Goal: Task Accomplishment & Management: Manage account settings

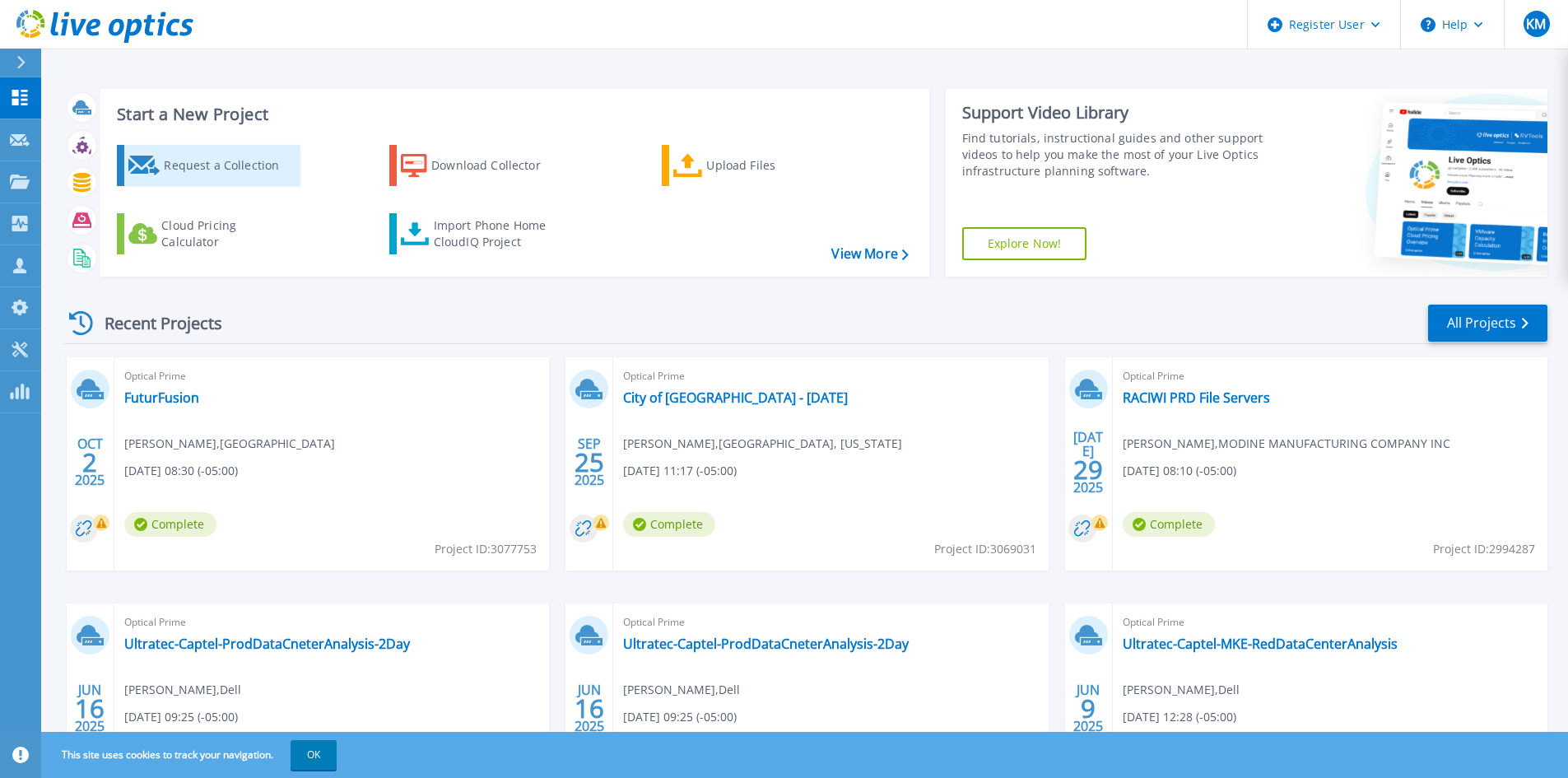
click at [253, 171] on div "Request a Collection" at bounding box center [230, 166] width 132 height 33
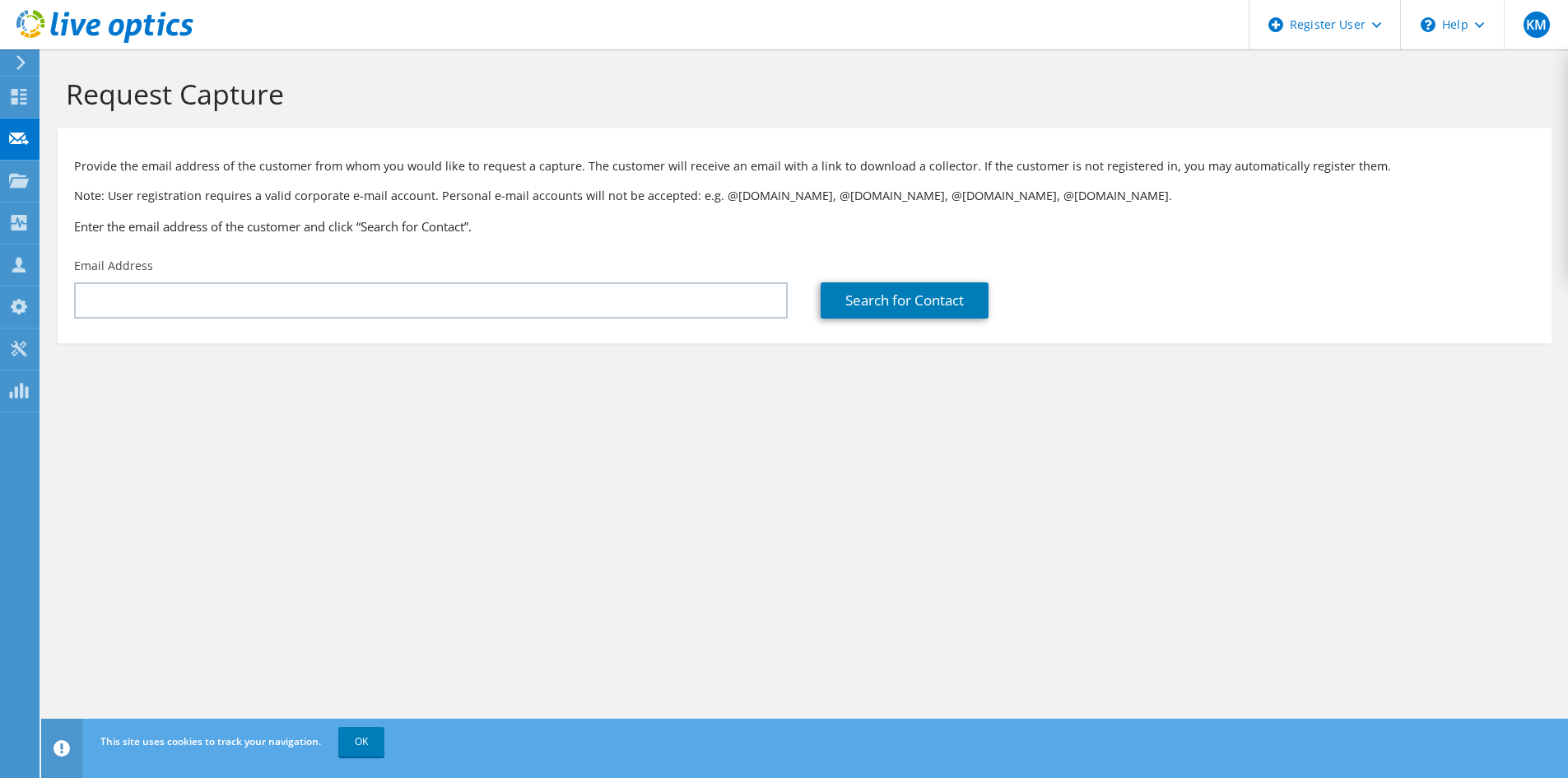
click at [70, 27] on icon at bounding box center [105, 27] width 177 height 34
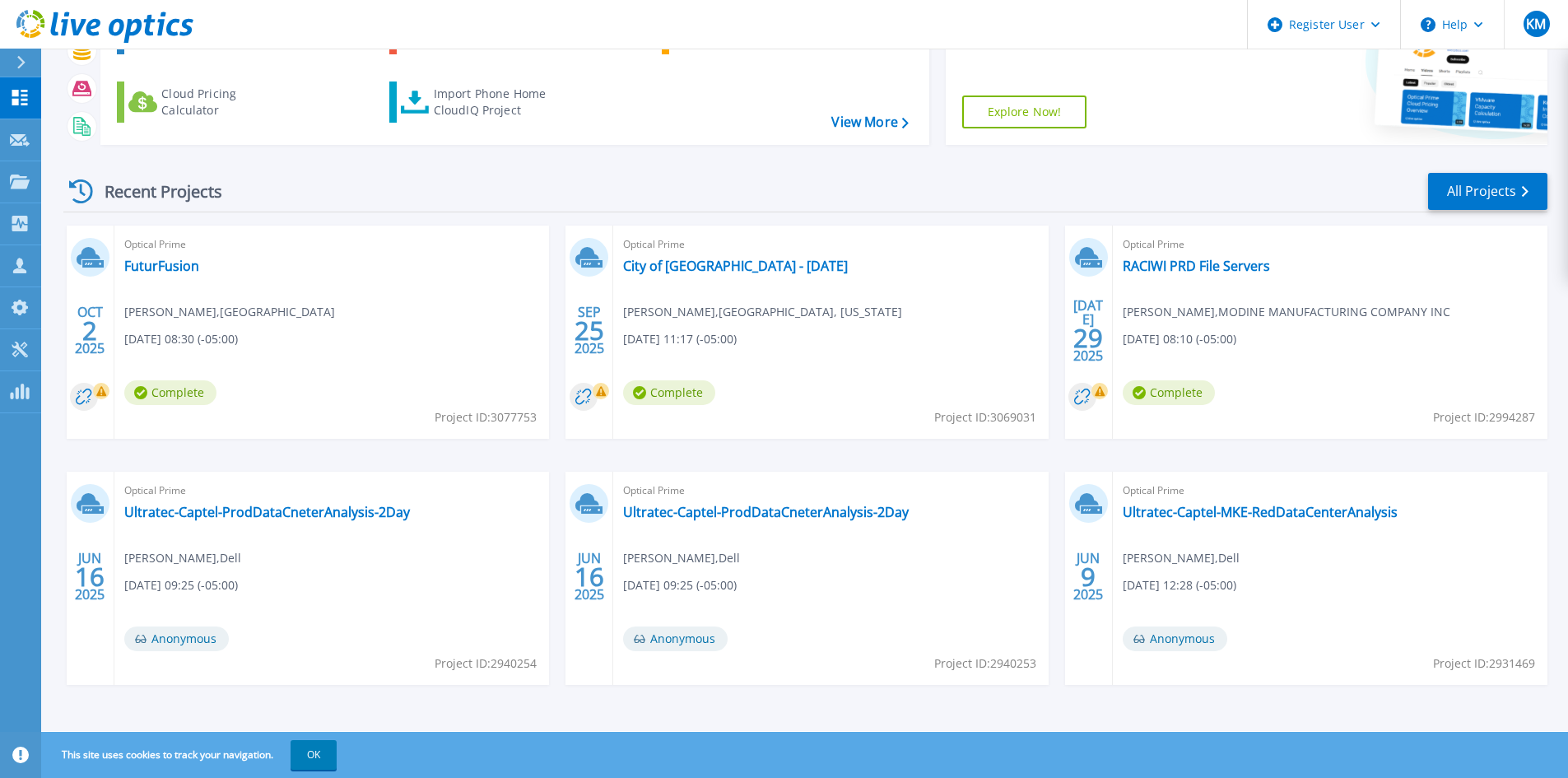
scroll to position [135, 0]
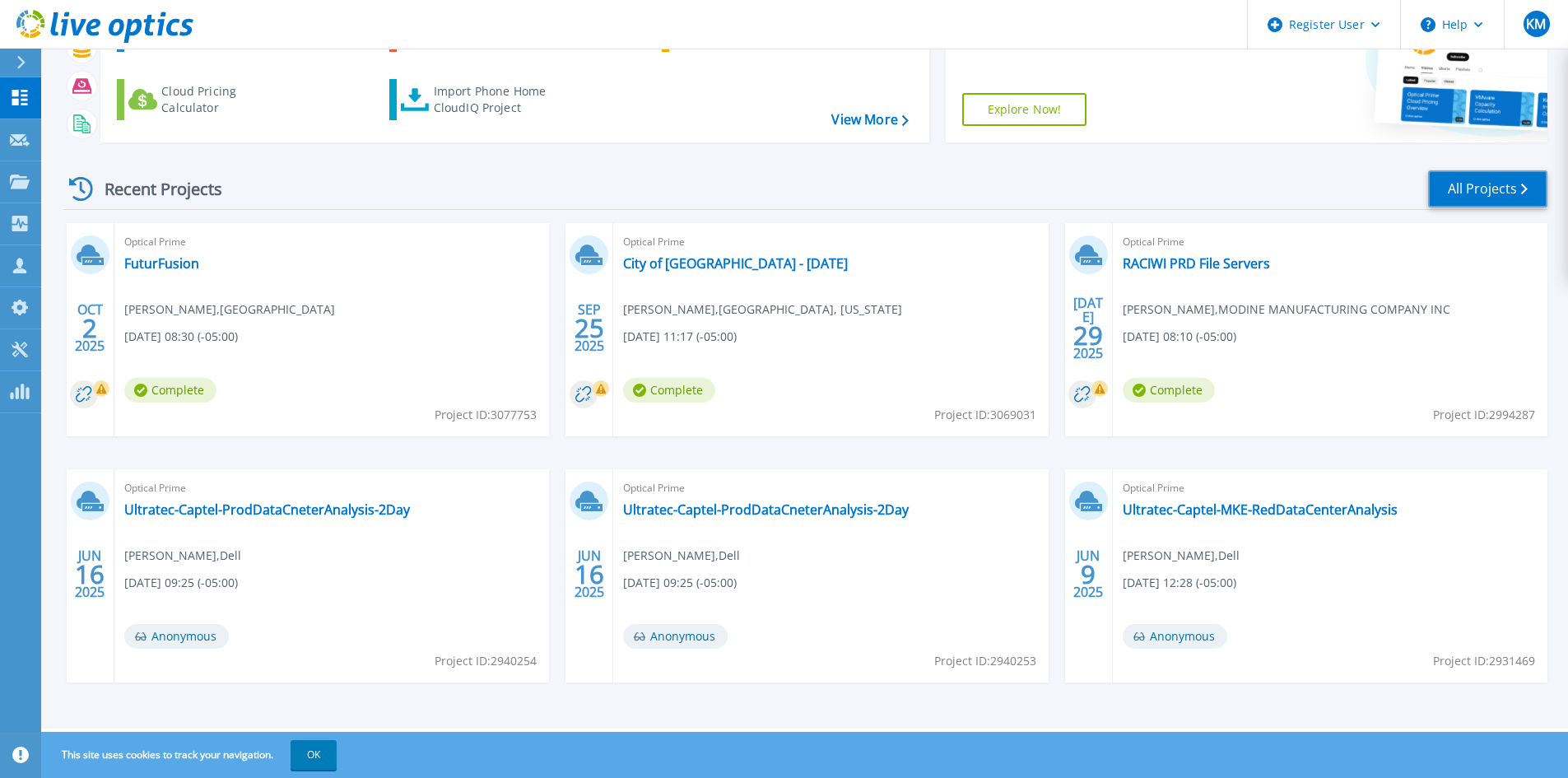
click at [1464, 197] on link "All Projects" at bounding box center [1487, 189] width 119 height 37
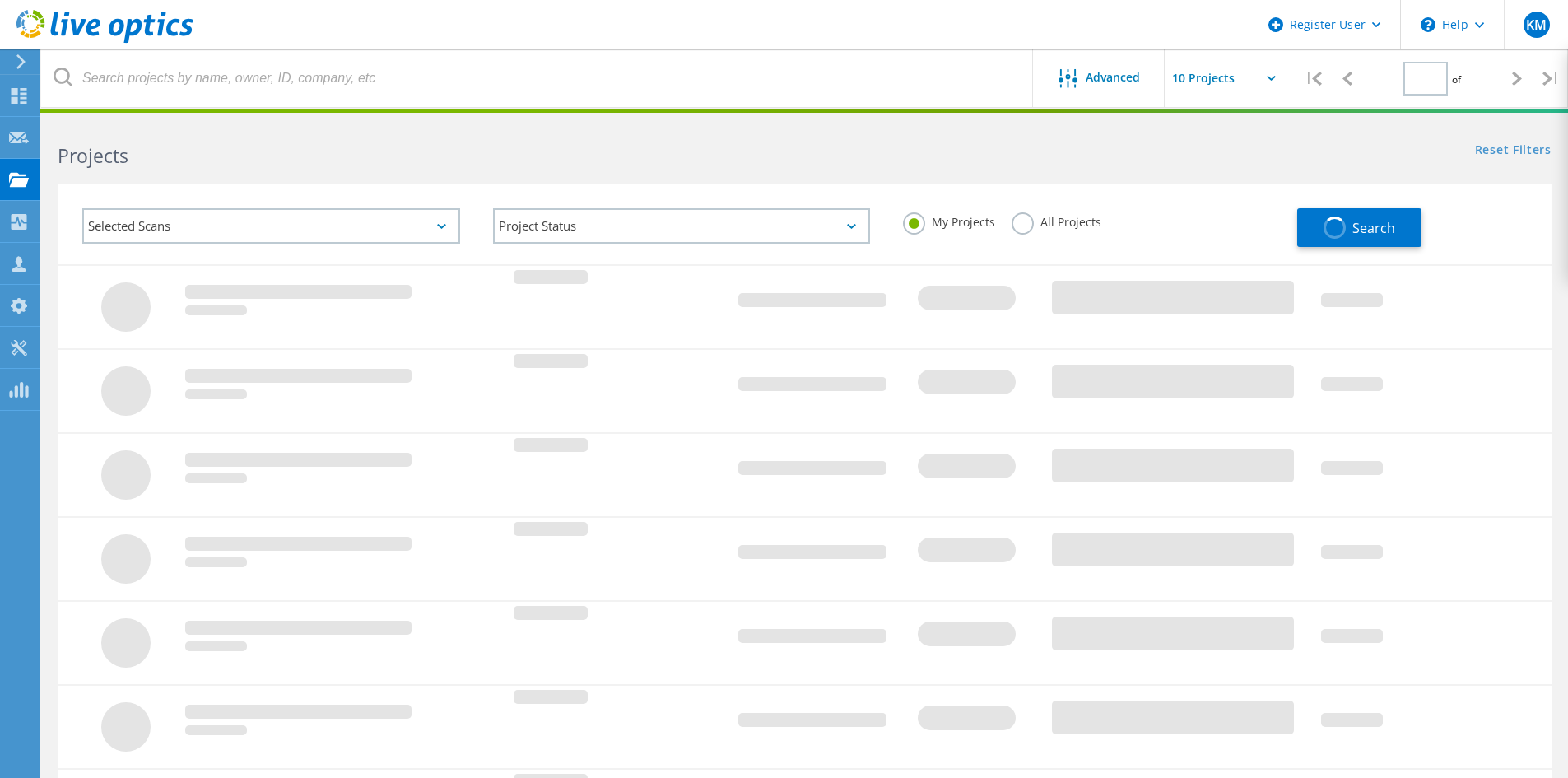
type input "1"
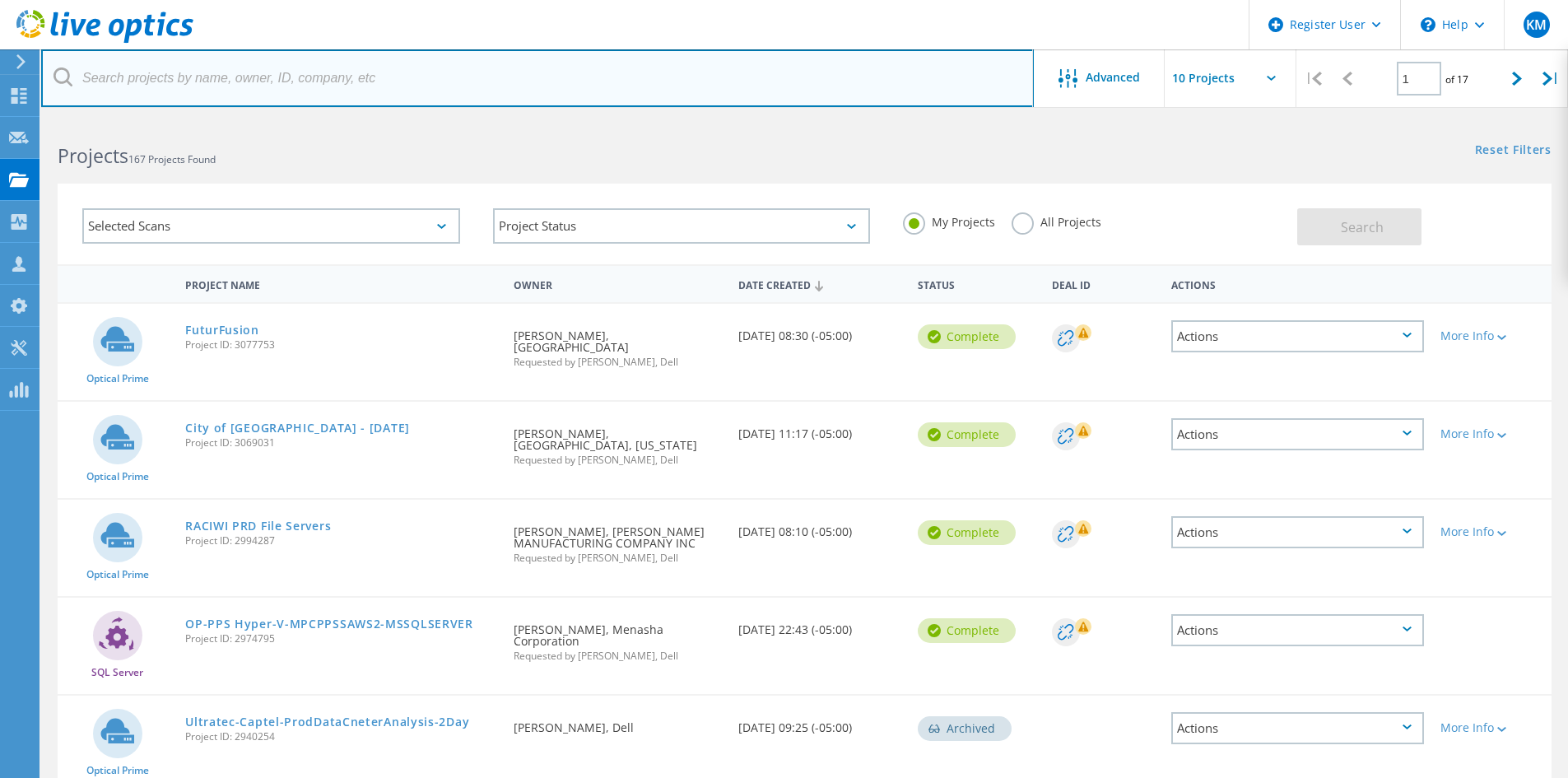
drag, startPoint x: 501, startPoint y: 99, endPoint x: 490, endPoint y: 91, distance: 13.6
click at [497, 95] on input "text" at bounding box center [537, 78] width 993 height 58
paste input "jack.shavlik@springswindowfashions.com"
type input "jack.shavlik@springswindowfashions.com"
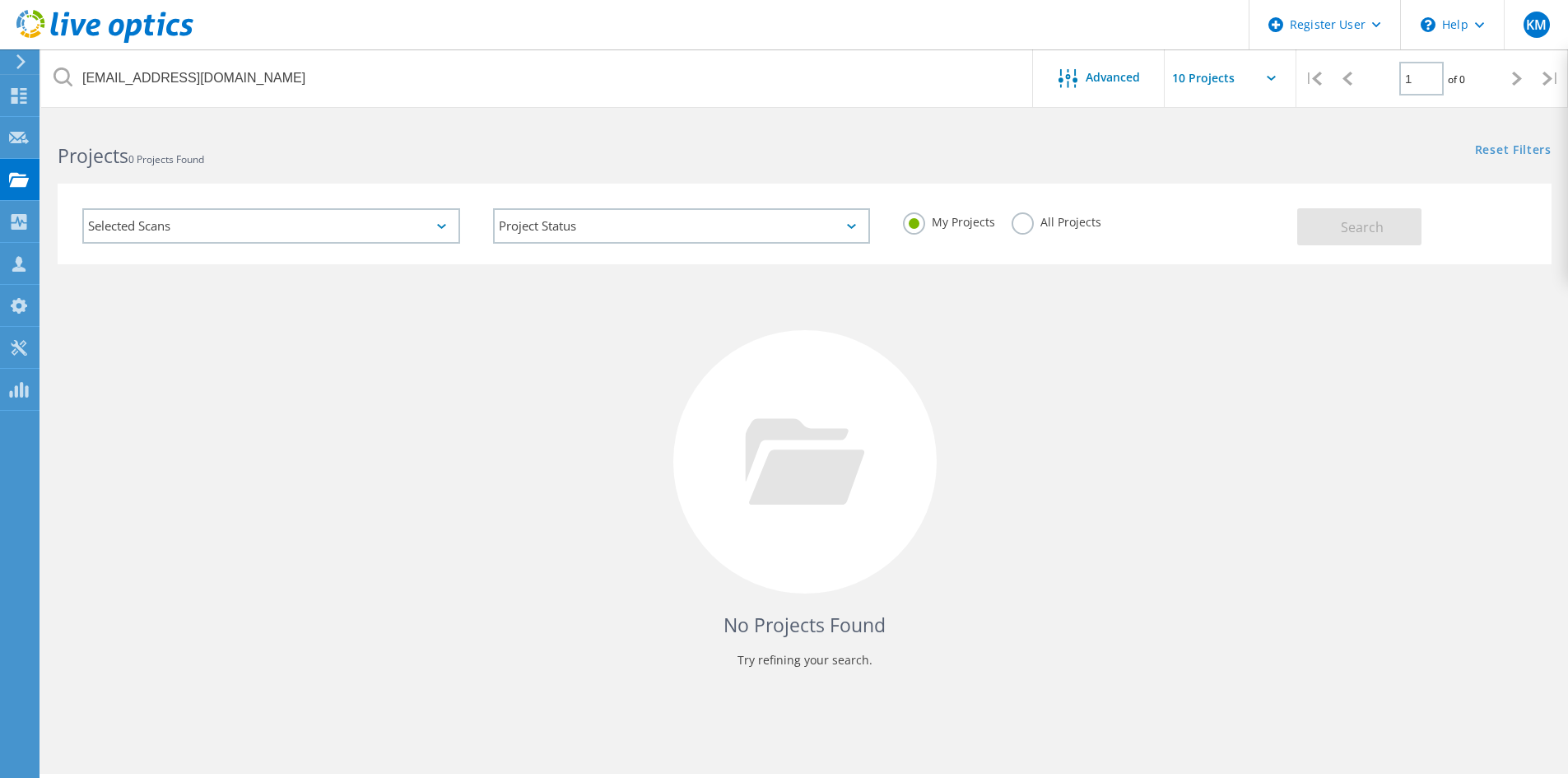
drag, startPoint x: 1047, startPoint y: 231, endPoint x: 1061, endPoint y: 234, distance: 14.3
click at [1044, 228] on div "All Projects" at bounding box center [1055, 224] width 89 height 24
click at [1072, 231] on div "All Projects" at bounding box center [1055, 224] width 89 height 24
click at [1047, 215] on label "All Projects" at bounding box center [1055, 219] width 89 height 16
click at [0, 0] on input "All Projects" at bounding box center [0, 0] width 0 height 0
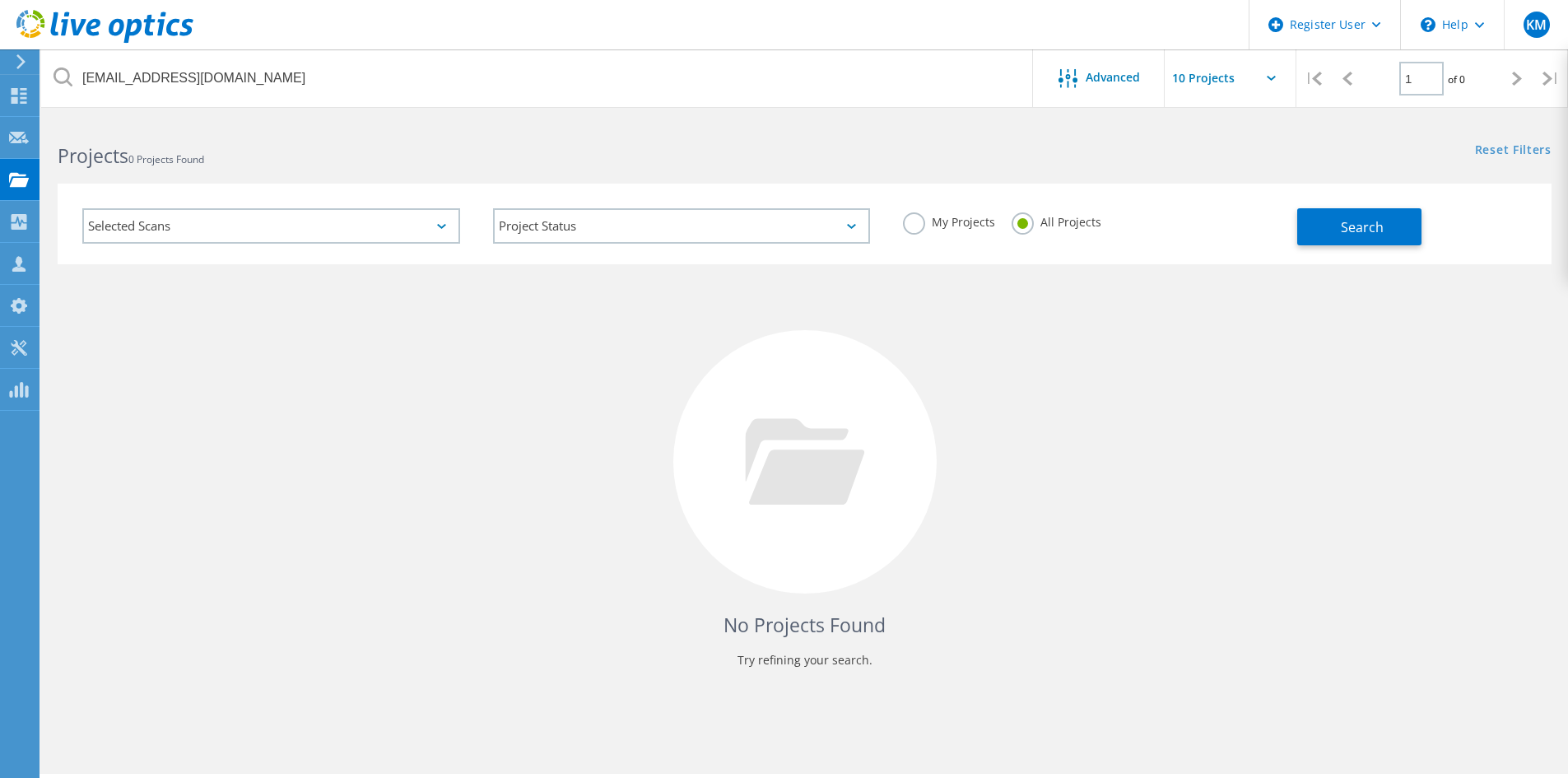
click at [1345, 252] on div "Selected Scans Project Status In Progress Complete Published Anonymous Archived…" at bounding box center [805, 224] width 1494 height 81
click at [1342, 241] on button "Search" at bounding box center [1359, 227] width 124 height 37
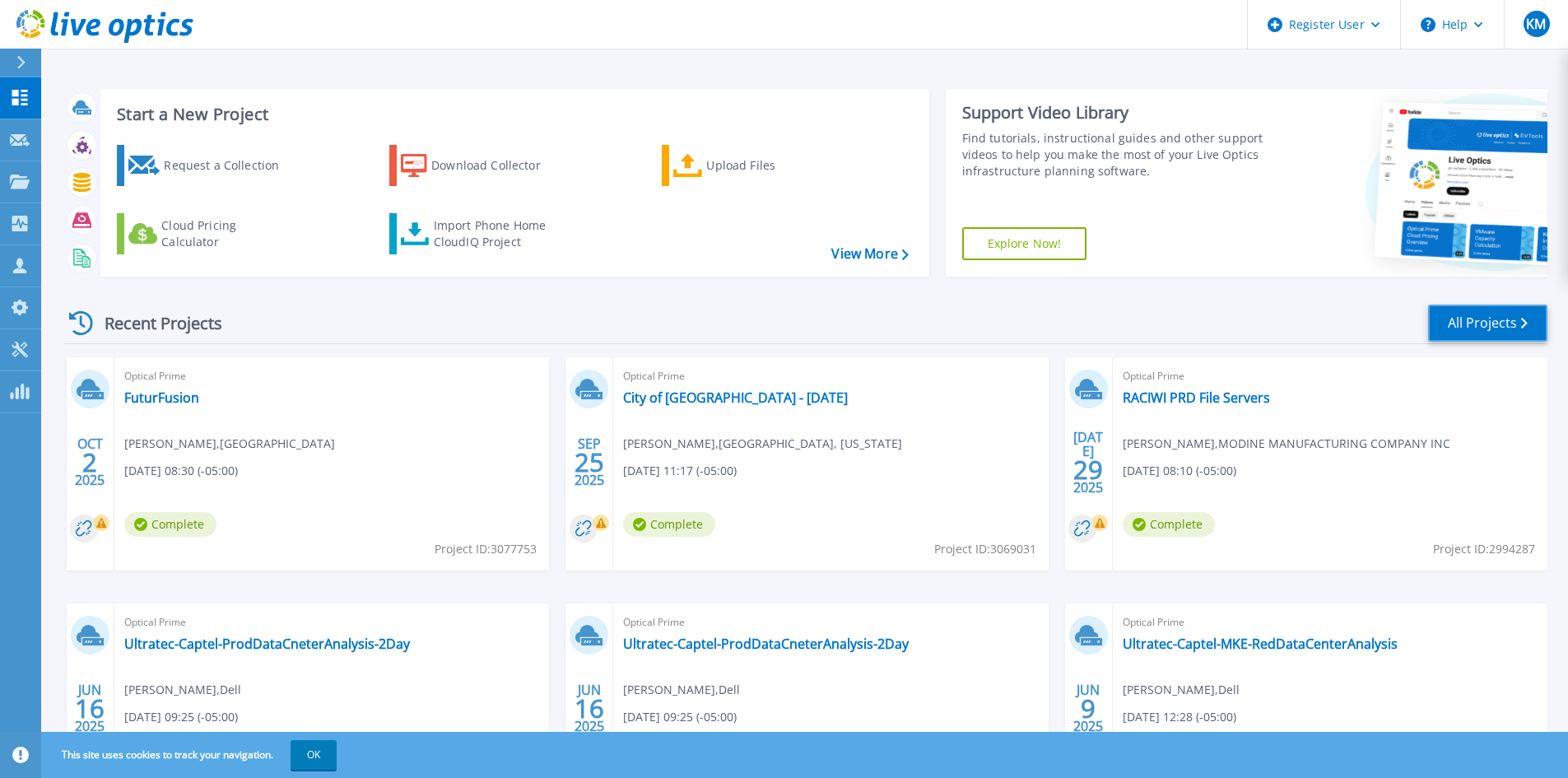
drag, startPoint x: 1489, startPoint y: 320, endPoint x: 1468, endPoint y: 315, distance: 21.6
click at [1489, 319] on link "All Projects" at bounding box center [1487, 323] width 119 height 37
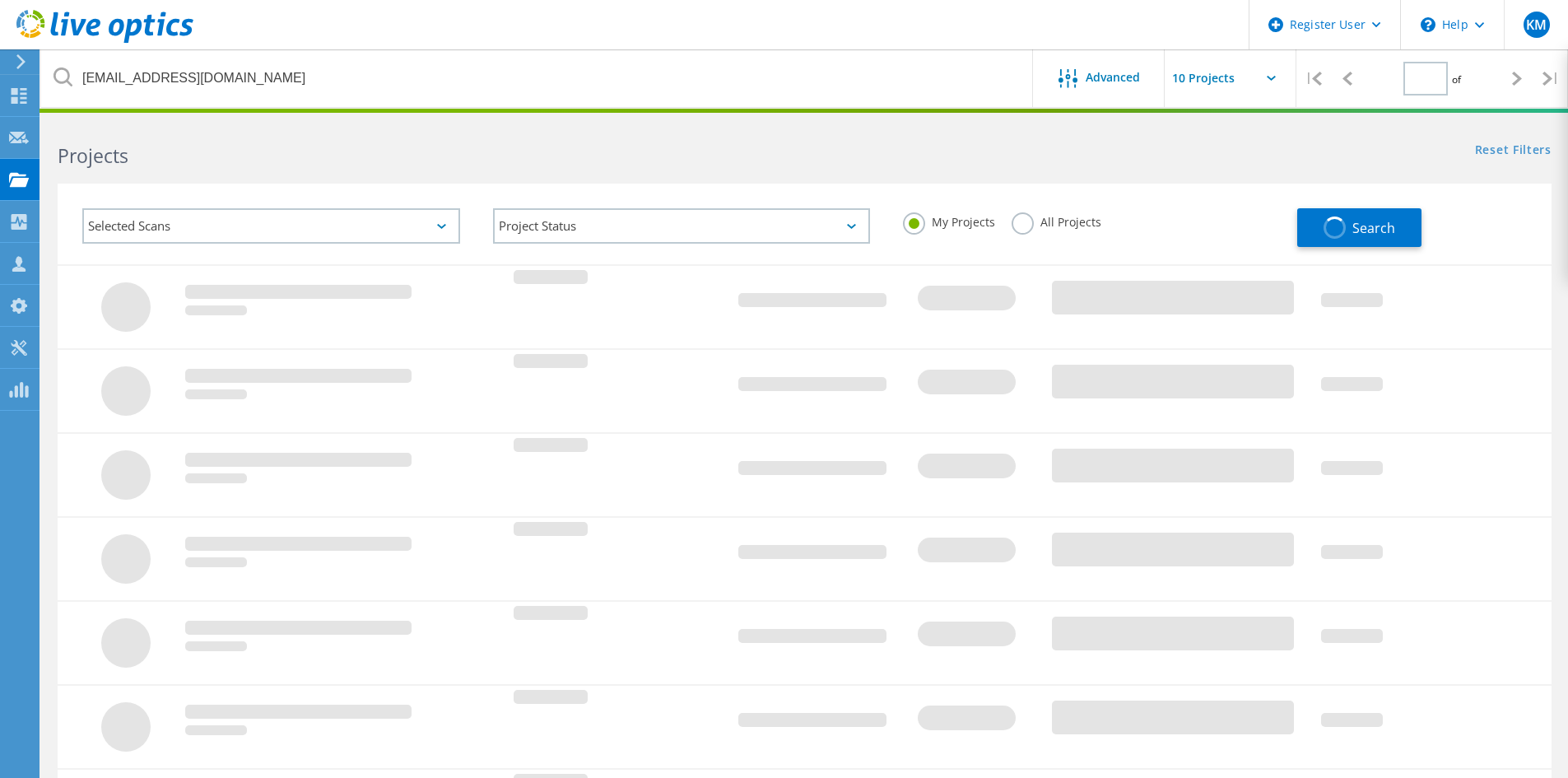
type input "1"
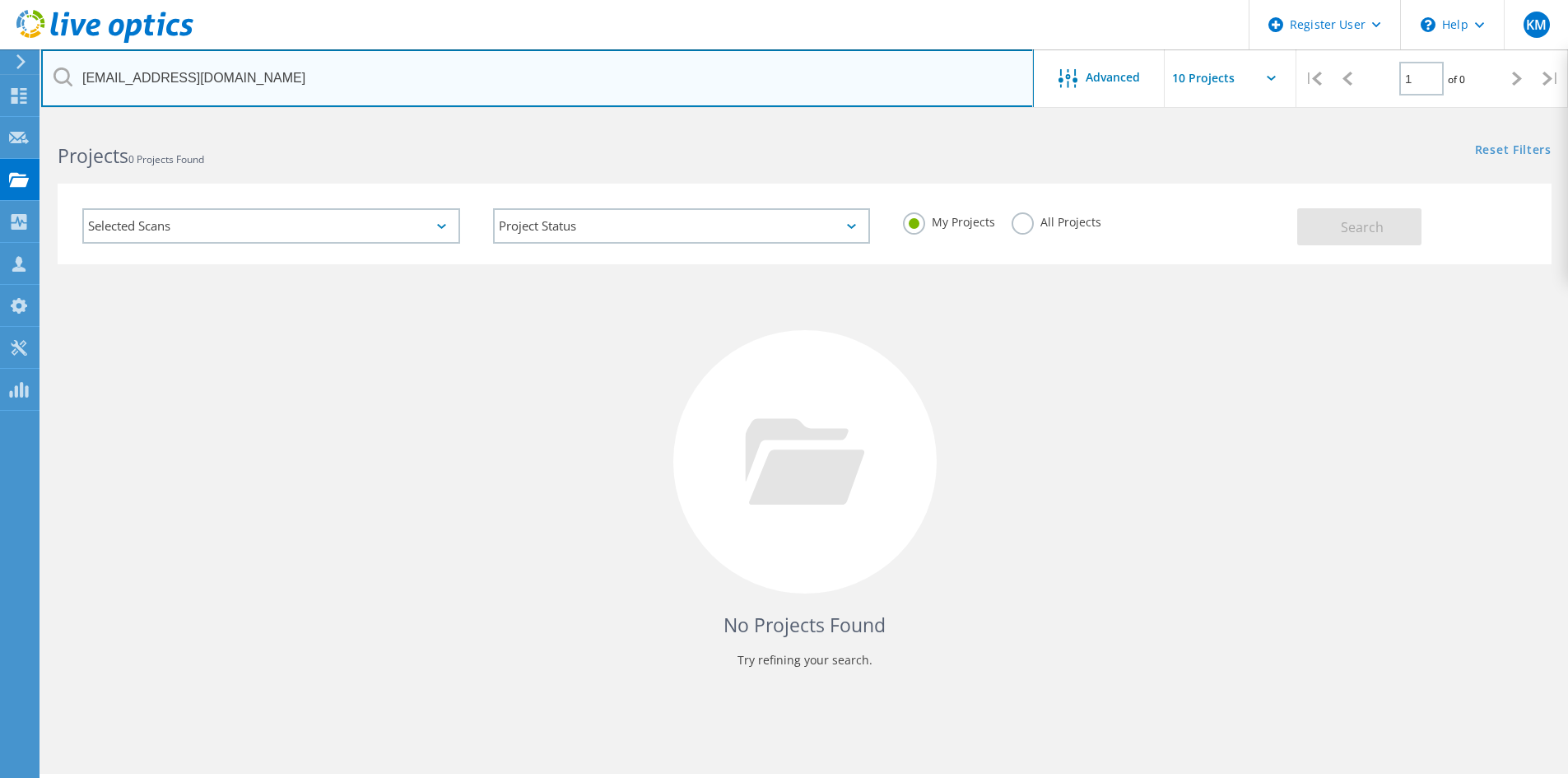
drag, startPoint x: 201, startPoint y: 72, endPoint x: 0, endPoint y: 65, distance: 201.1
click at [0, 119] on div "Register User \n Help Explore Helpful Articles Contact Support KM Dell User [PE…" at bounding box center [784, 471] width 1568 height 704
click at [206, 73] on input "[EMAIL_ADDRESS][DOMAIN_NAME]" at bounding box center [537, 78] width 993 height 58
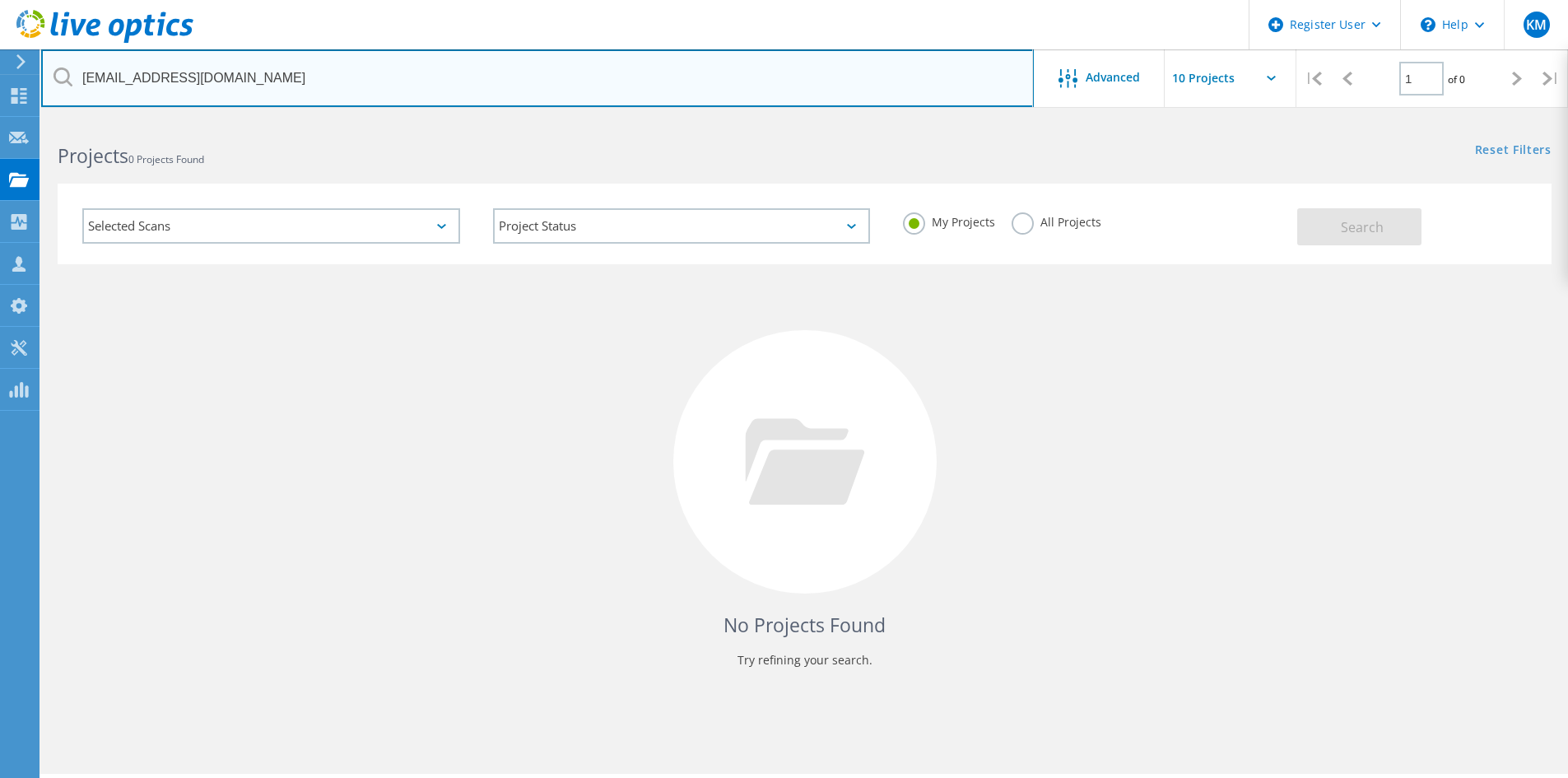
paste input "shavlik@springswf"
type input "[EMAIL_ADDRESS][DOMAIN_NAME]"
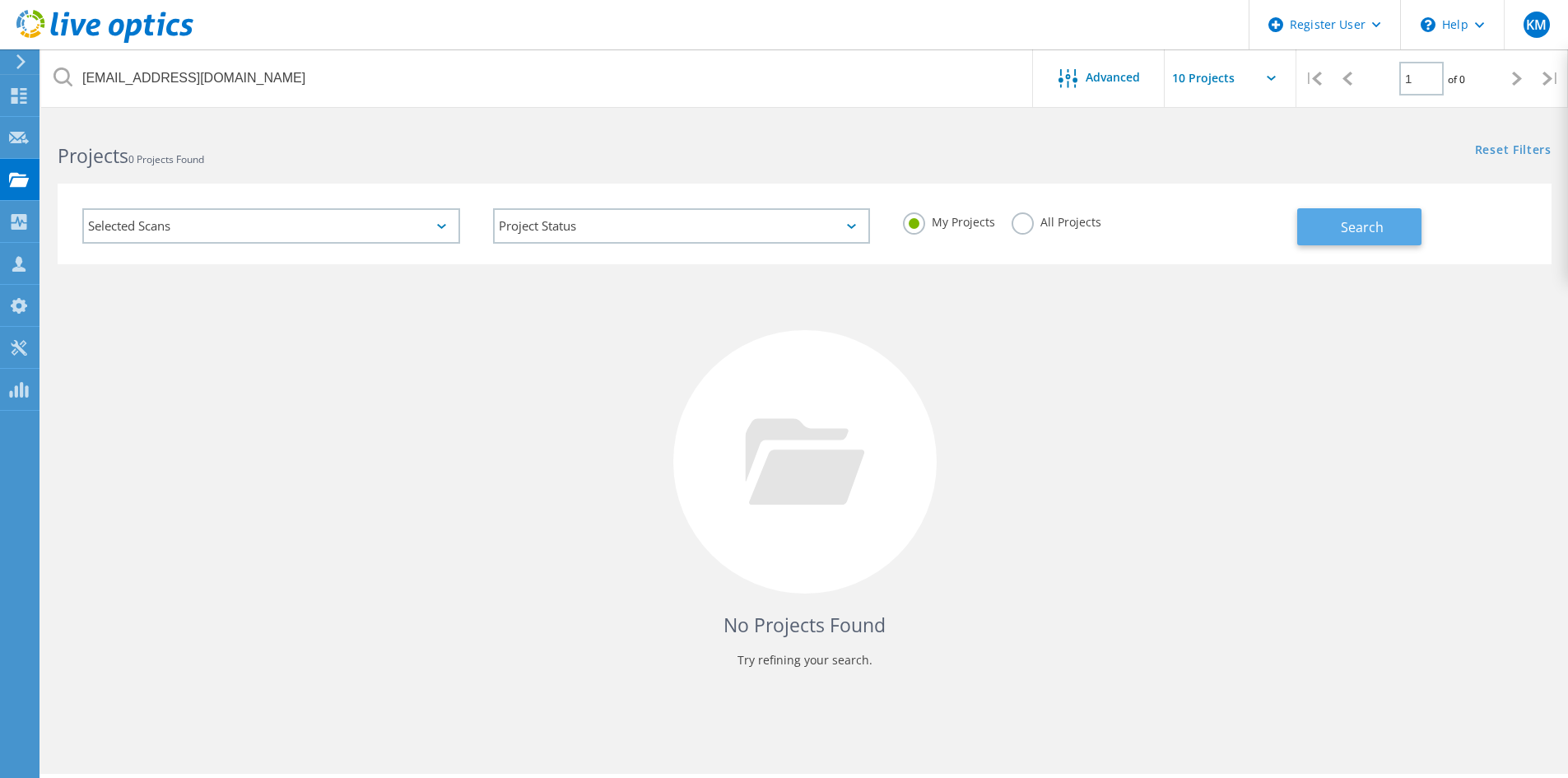
click at [1362, 214] on button "Search" at bounding box center [1359, 227] width 124 height 37
click at [1024, 219] on label "All Projects" at bounding box center [1055, 219] width 89 height 16
click at [0, 0] on input "All Projects" at bounding box center [0, 0] width 0 height 0
click at [1344, 214] on button "Search" at bounding box center [1359, 227] width 124 height 37
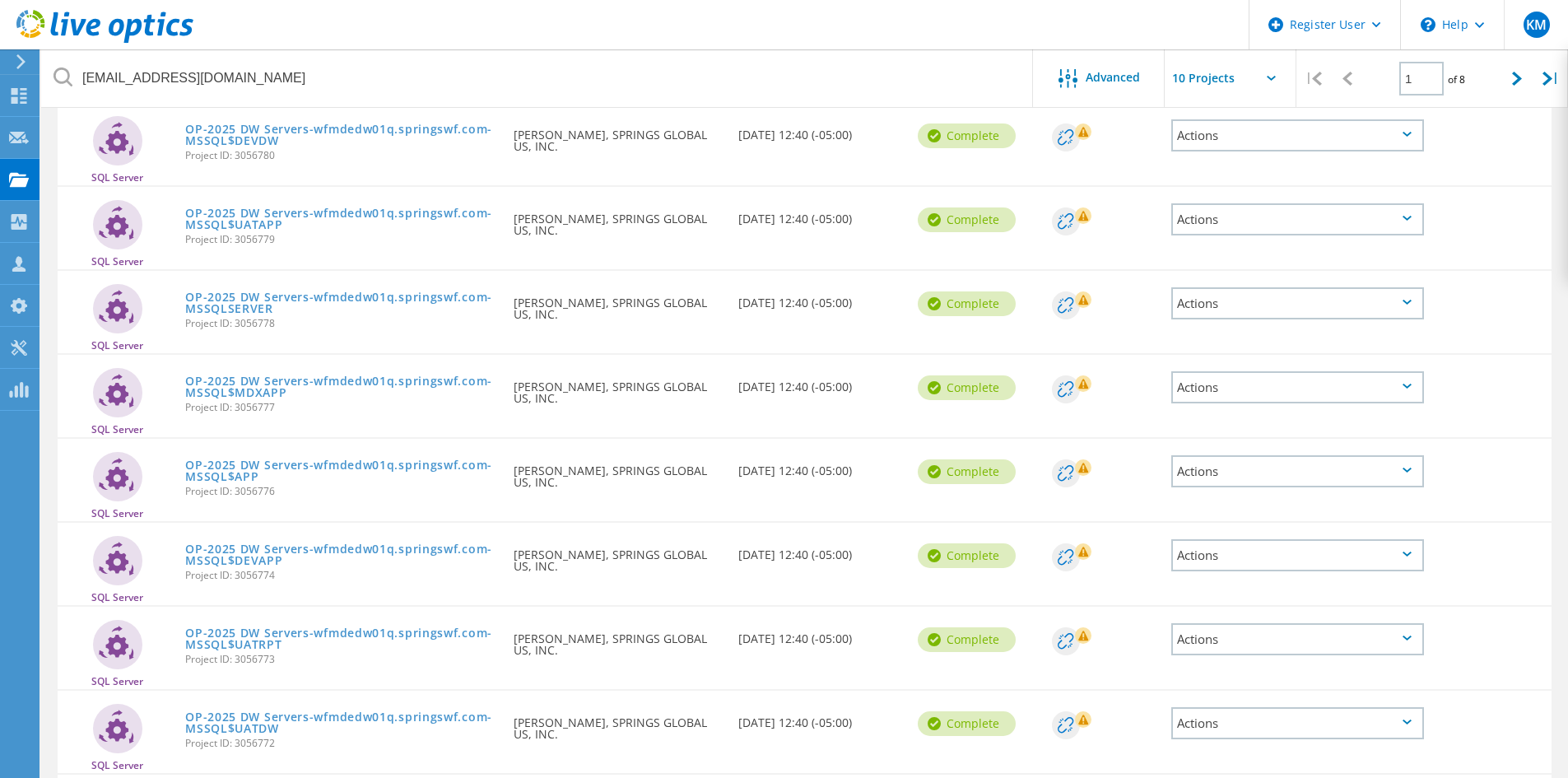
scroll to position [183, 0]
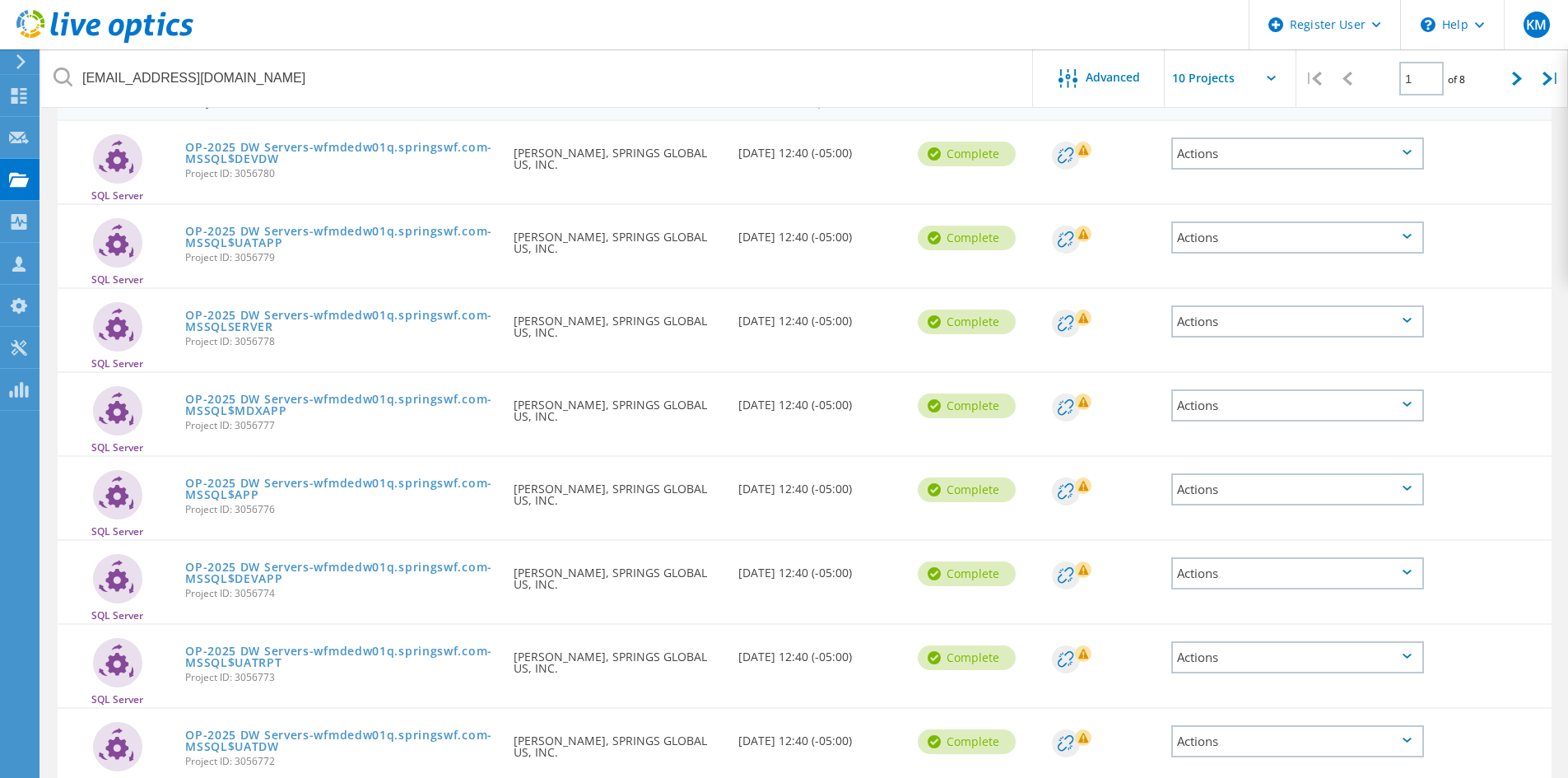
click at [1255, 77] on input "text" at bounding box center [1247, 78] width 165 height 58
click at [1223, 157] on div "Show 20 Projects" at bounding box center [1246, 147] width 163 height 27
type input "Show 20 Projects"
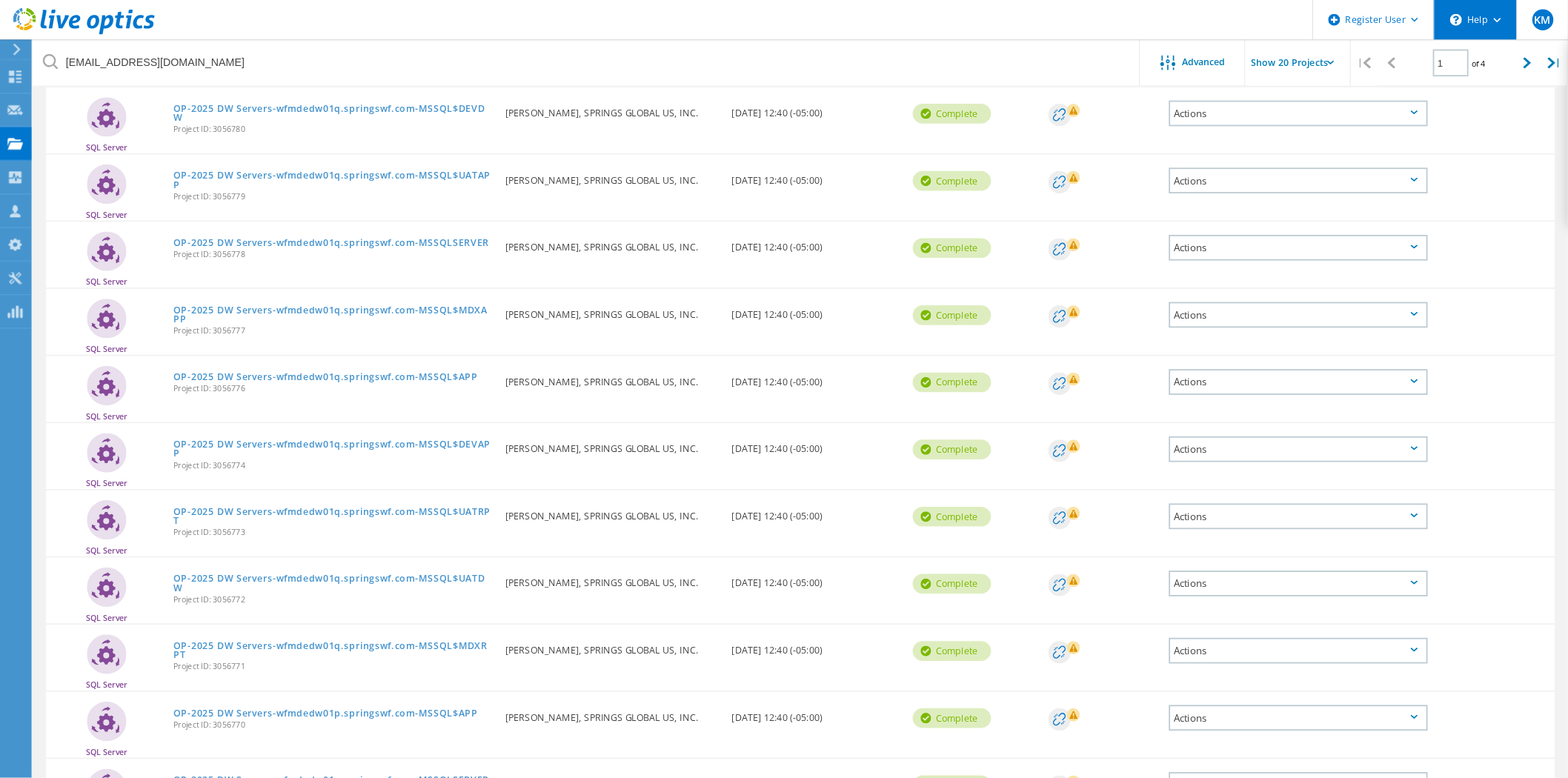
scroll to position [175, 0]
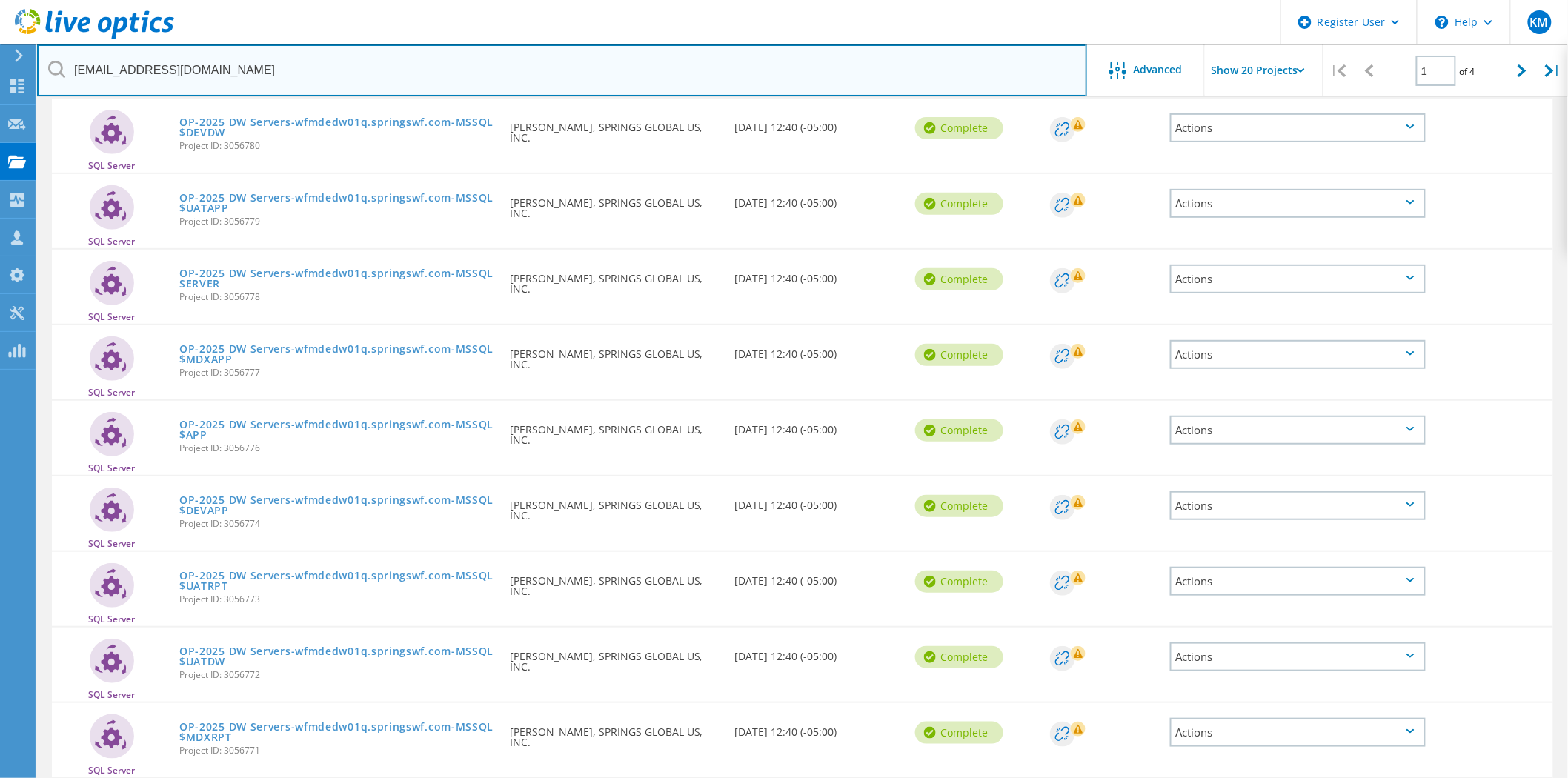
drag, startPoint x: 2747, startPoint y: 2, endPoint x: 654, endPoint y: 59, distance: 2093.8
click at [654, 59] on input "[EMAIL_ADDRESS][DOMAIN_NAME]" at bounding box center [562, 71] width 1049 height 52
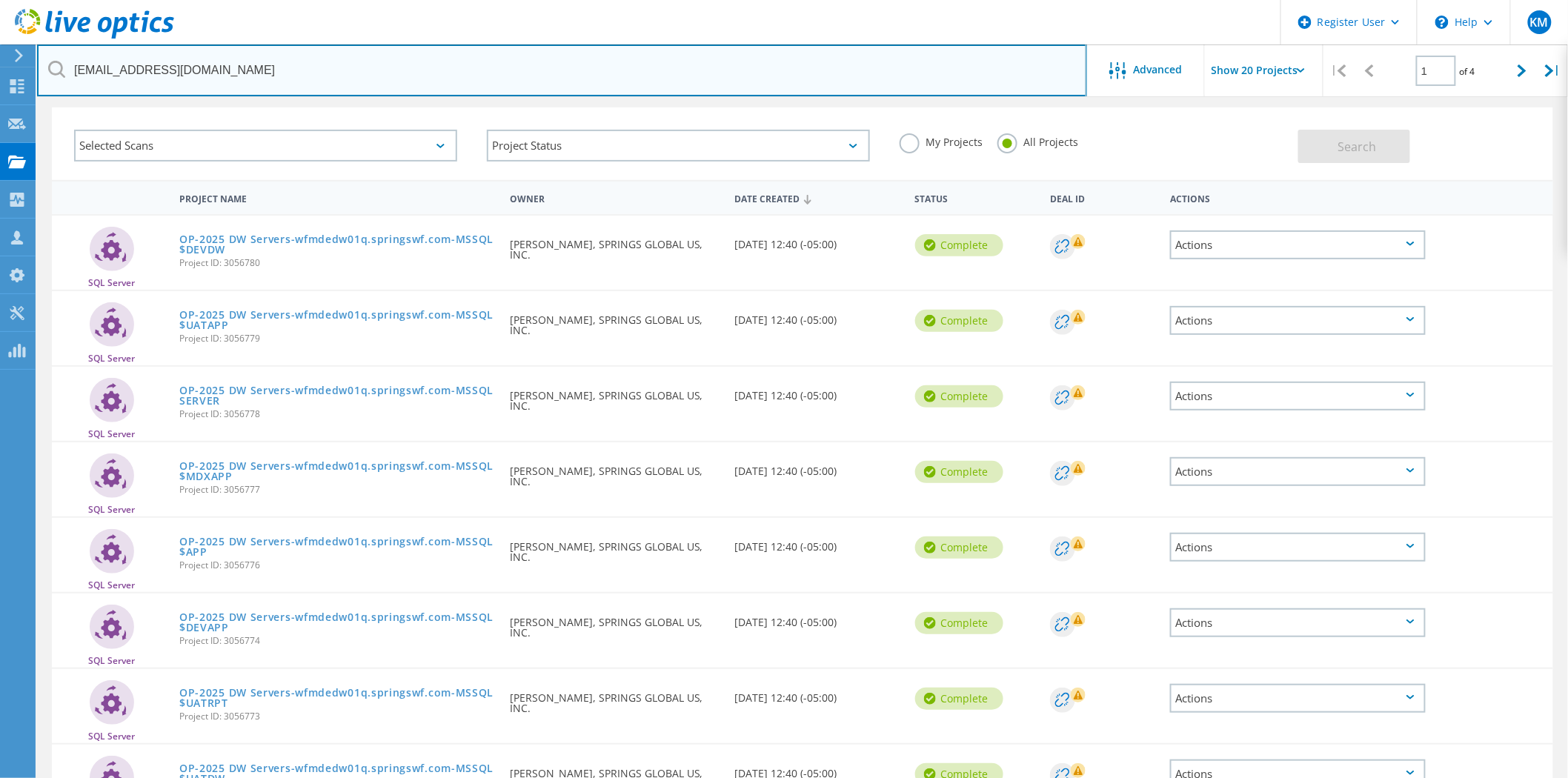
scroll to position [0, 0]
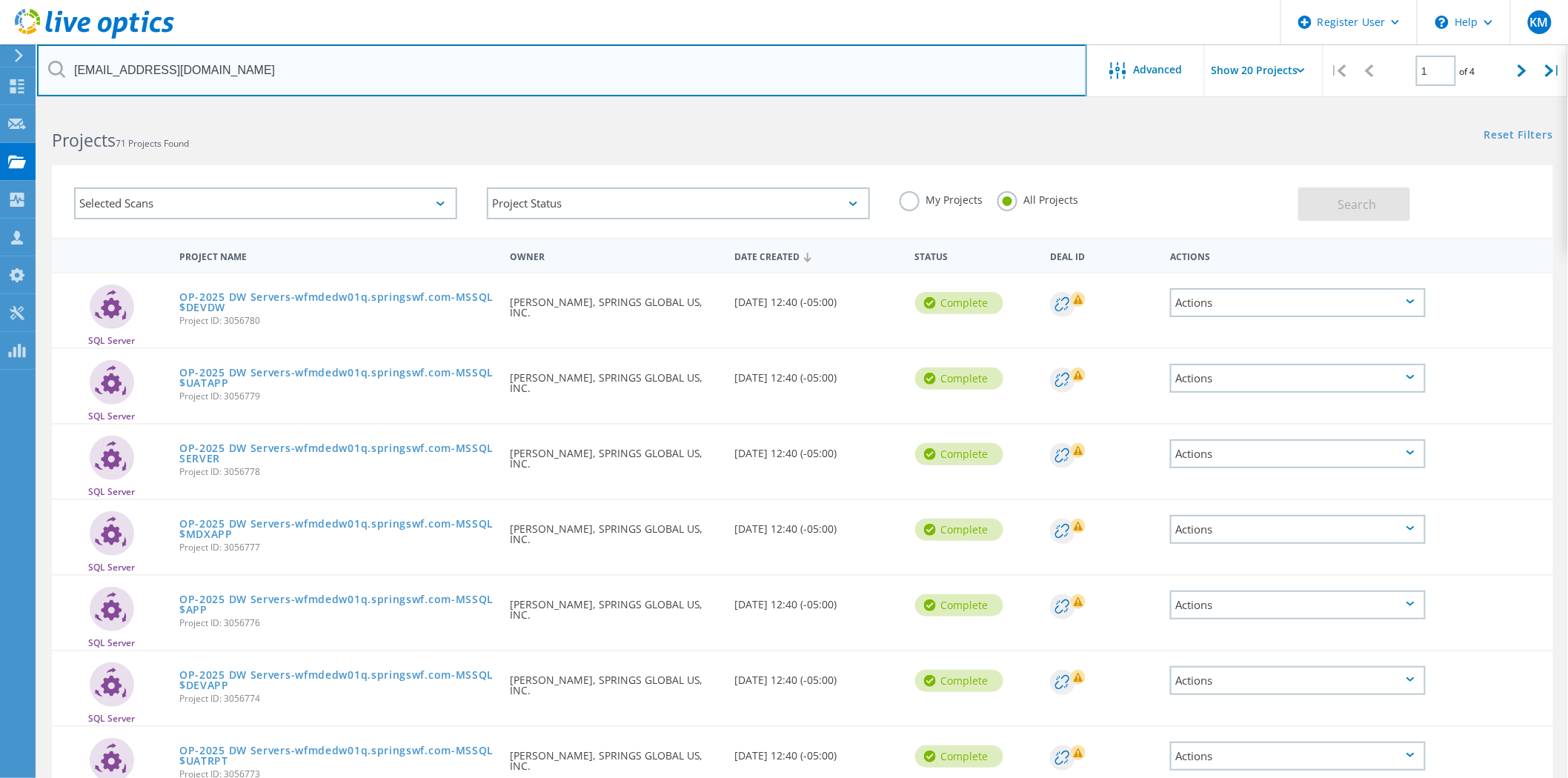
drag, startPoint x: 146, startPoint y: 47, endPoint x: 0, endPoint y: 26, distance: 147.5
